Goal: Task Accomplishment & Management: Use online tool/utility

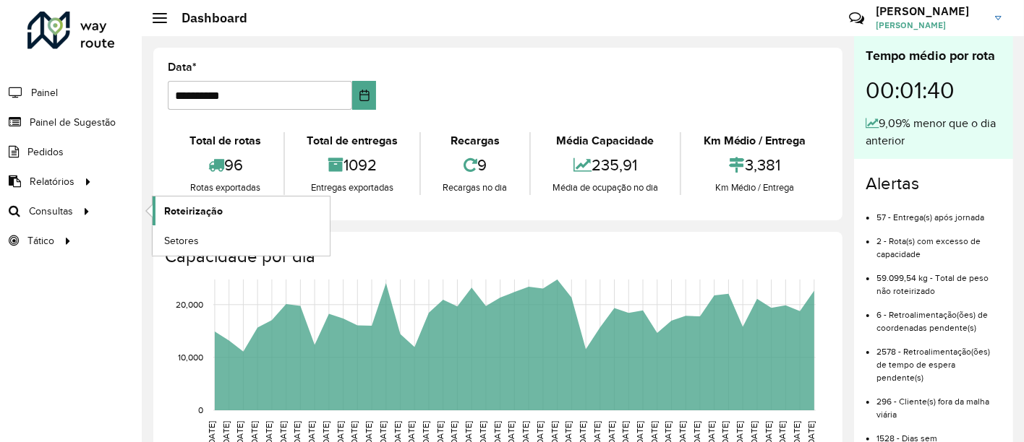
click at [200, 213] on span "Roteirização" at bounding box center [193, 211] width 59 height 15
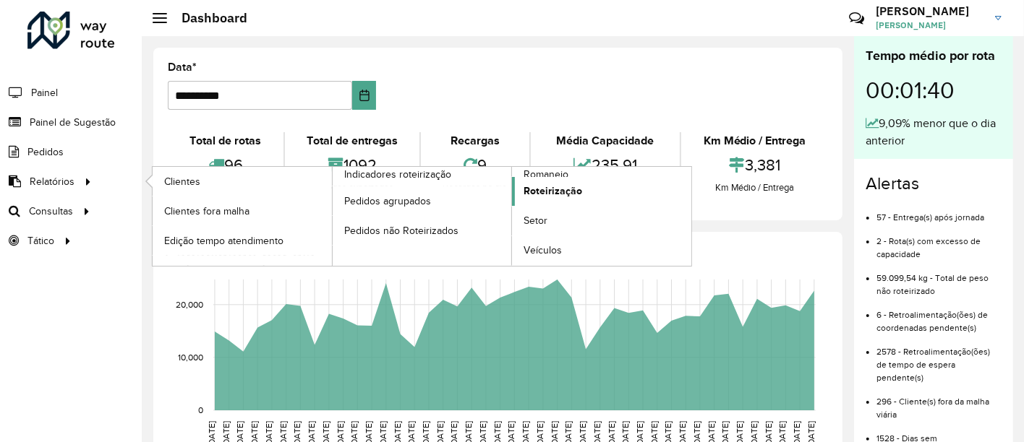
click at [560, 196] on span "Roteirização" at bounding box center [552, 191] width 59 height 15
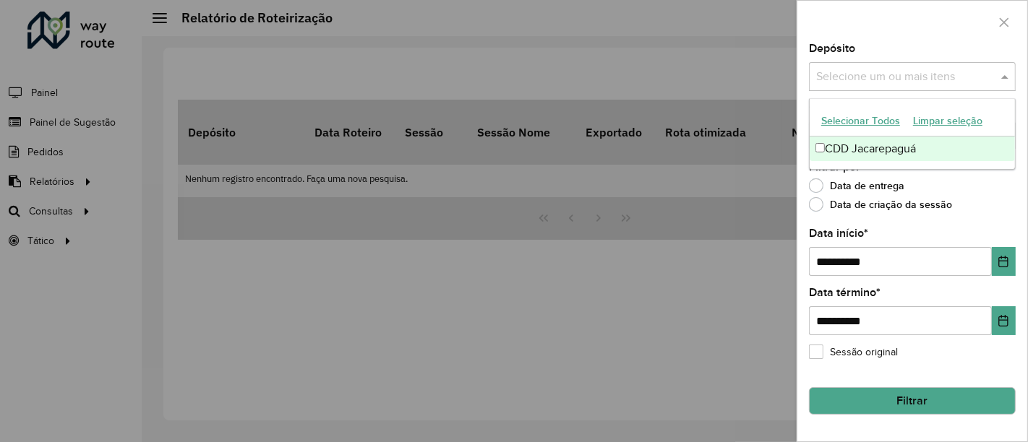
click at [894, 85] on div "Selecione um ou mais itens" at bounding box center [912, 76] width 207 height 29
click at [911, 150] on div "CDD Jacarepaguá" at bounding box center [913, 149] width 206 height 25
click at [805, 114] on div "**********" at bounding box center [912, 242] width 230 height 398
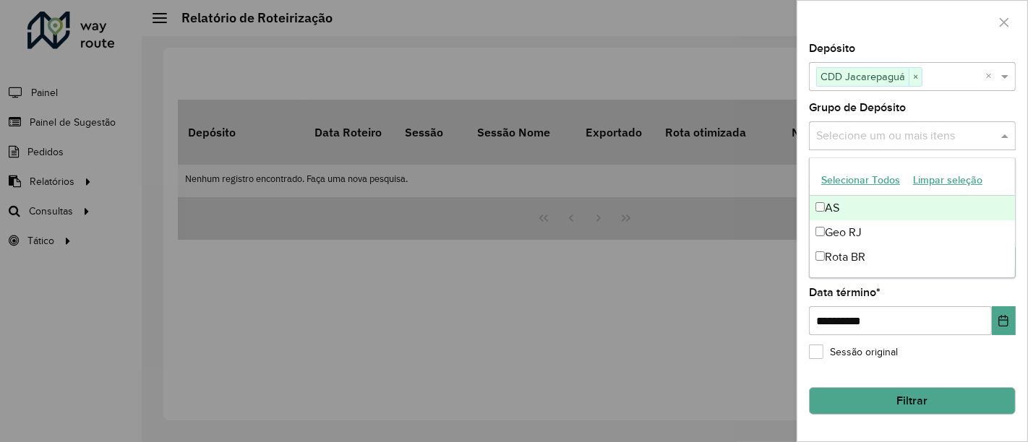
click at [850, 140] on input "text" at bounding box center [905, 136] width 185 height 17
click at [833, 181] on button "Selecionar Todos" at bounding box center [861, 180] width 92 height 22
click at [805, 149] on div "**********" at bounding box center [912, 242] width 230 height 398
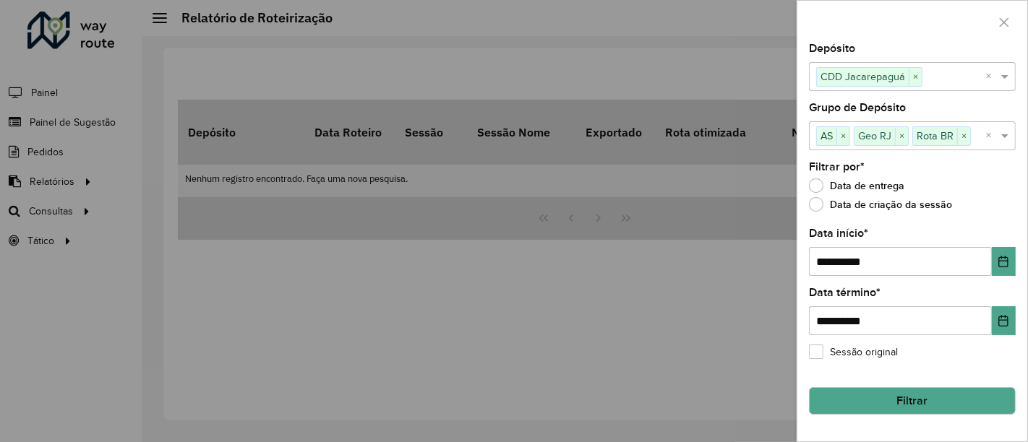
click at [878, 404] on button "Filtrar" at bounding box center [912, 401] width 207 height 27
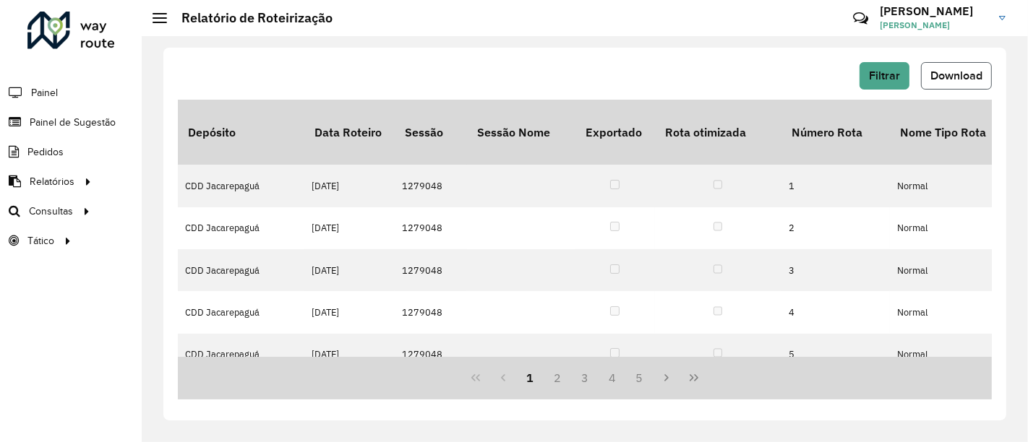
click at [941, 71] on span "Download" at bounding box center [957, 75] width 52 height 12
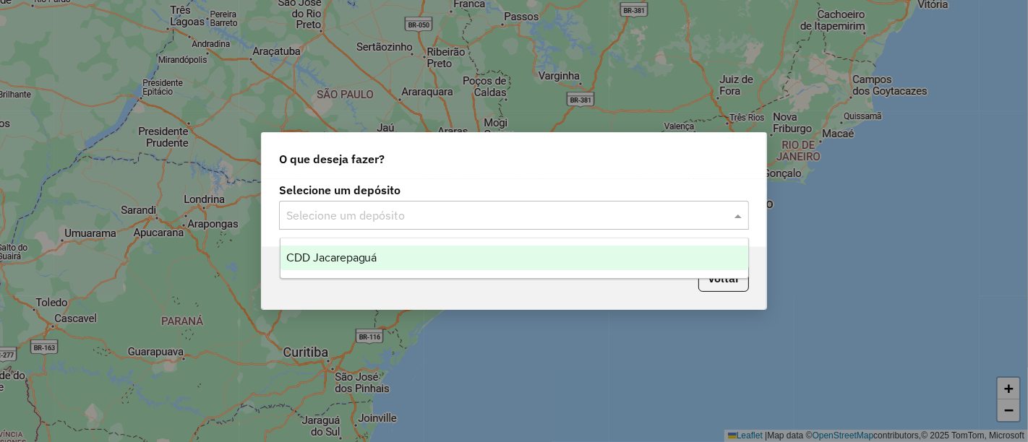
click at [734, 221] on span at bounding box center [740, 215] width 18 height 17
click at [652, 263] on div "CDD Jacarepaguá" at bounding box center [515, 258] width 468 height 25
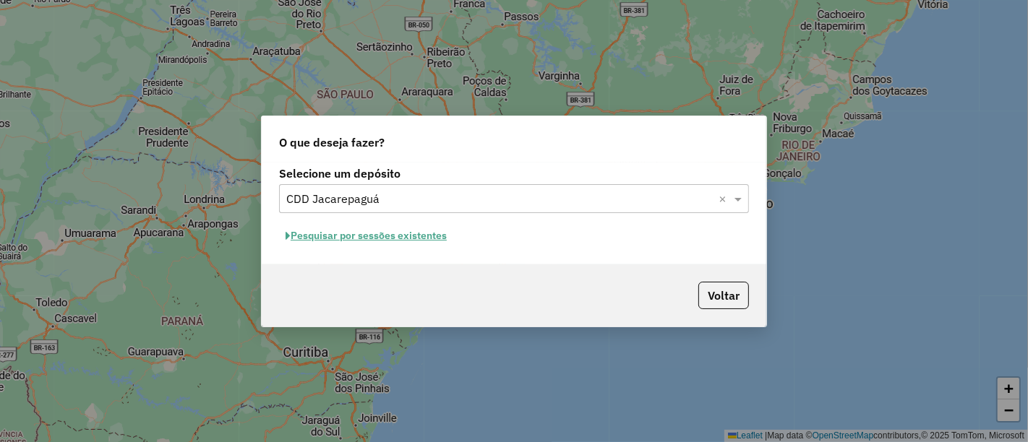
click at [347, 240] on button "Pesquisar por sessões existentes" at bounding box center [366, 236] width 174 height 22
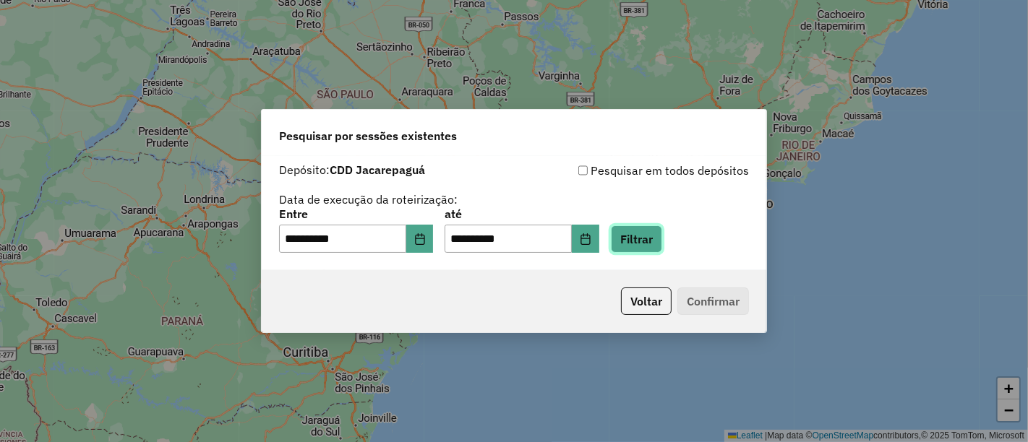
click at [646, 229] on button "Filtrar" at bounding box center [636, 239] width 51 height 27
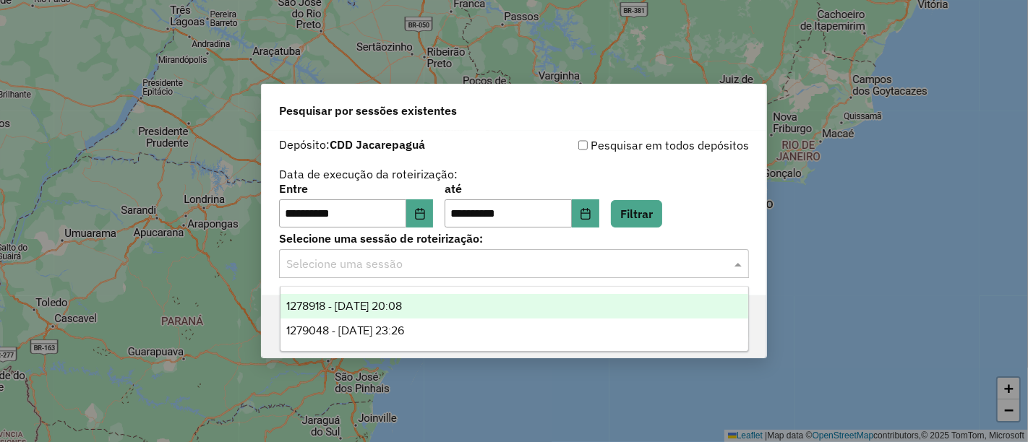
click at [655, 260] on input "text" at bounding box center [499, 264] width 427 height 17
click at [612, 290] on ng-dropdown-panel "1278918 - [DATE] 20:08 1279048 - [DATE] 23:26" at bounding box center [514, 319] width 469 height 66
click at [619, 301] on div "1278918 - [DATE] 20:08" at bounding box center [515, 306] width 468 height 25
